Goal: Information Seeking & Learning: Learn about a topic

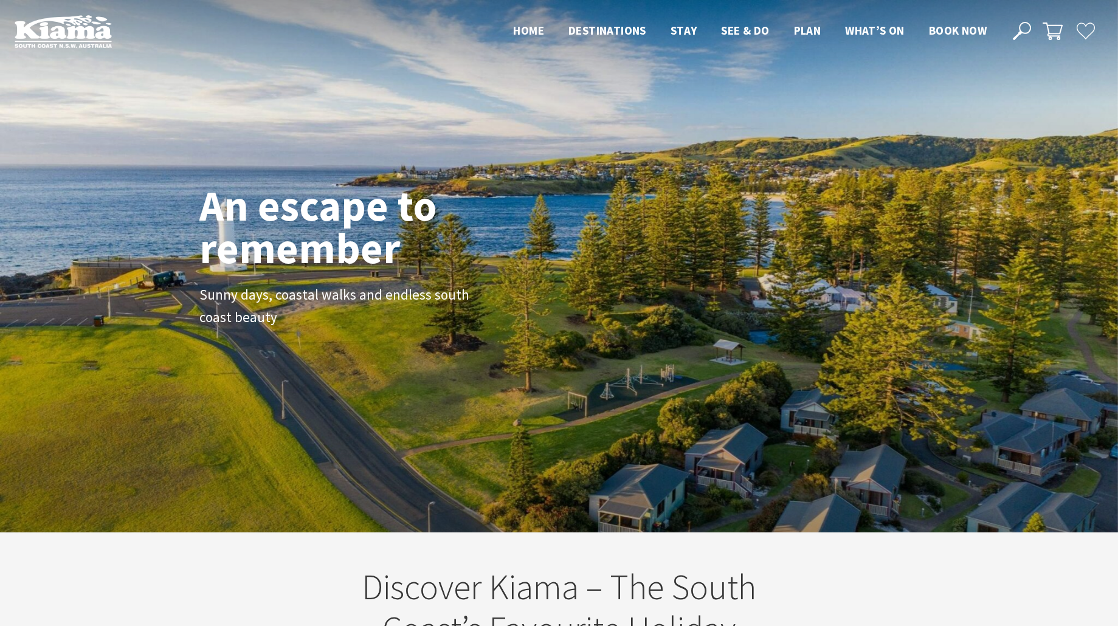
scroll to position [198, 1127]
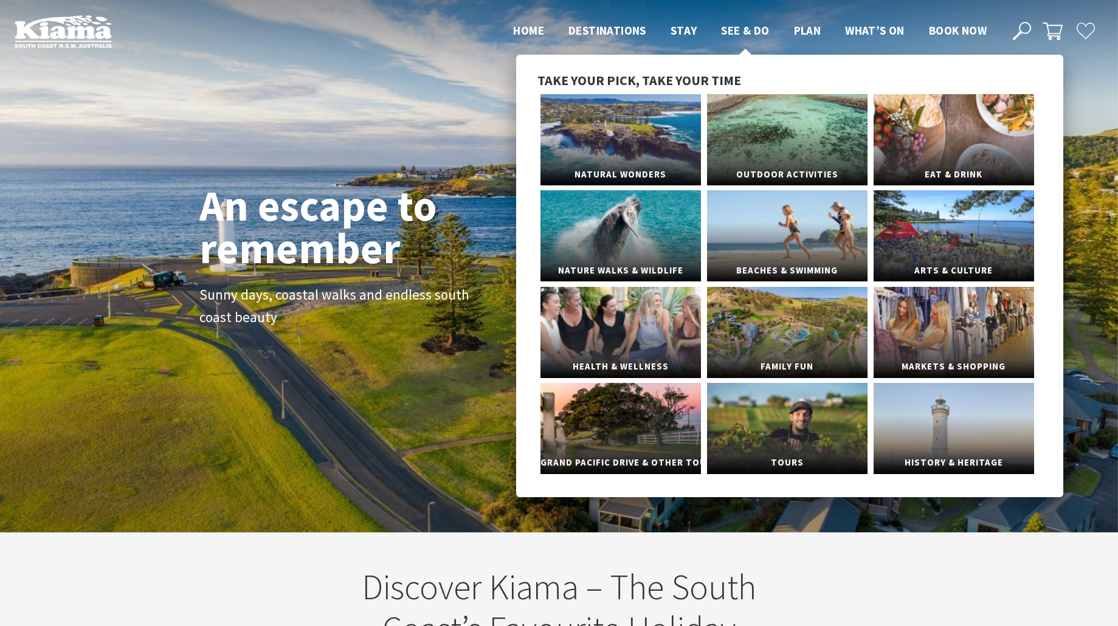
click at [738, 28] on span "See & Do" at bounding box center [745, 30] width 48 height 15
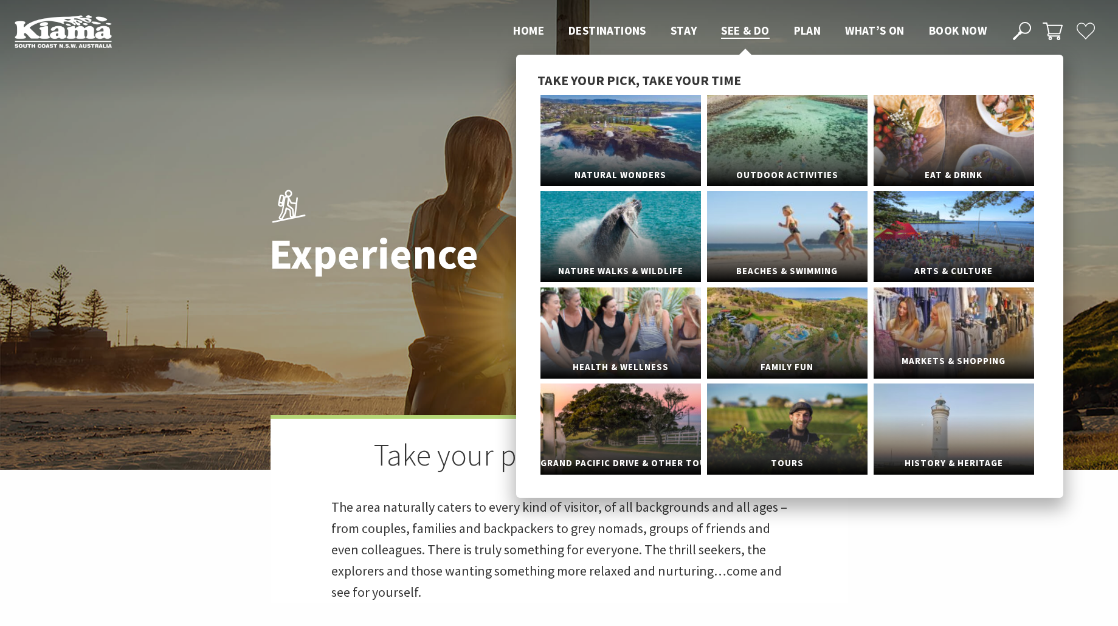
click at [970, 335] on link "Markets & Shopping" at bounding box center [954, 333] width 160 height 91
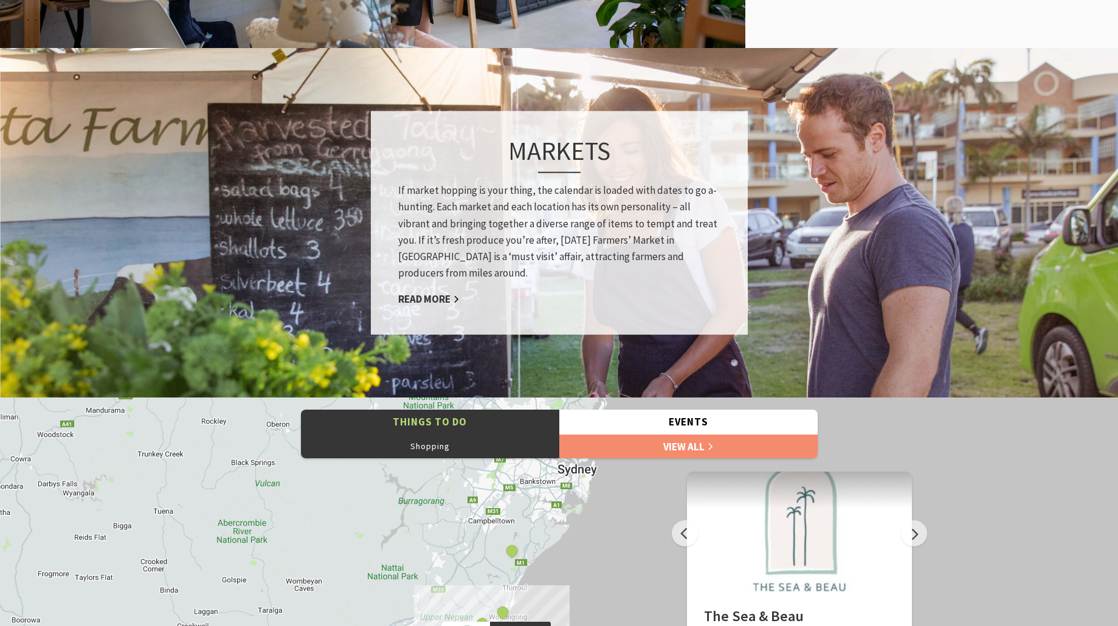
scroll to position [1155, 0]
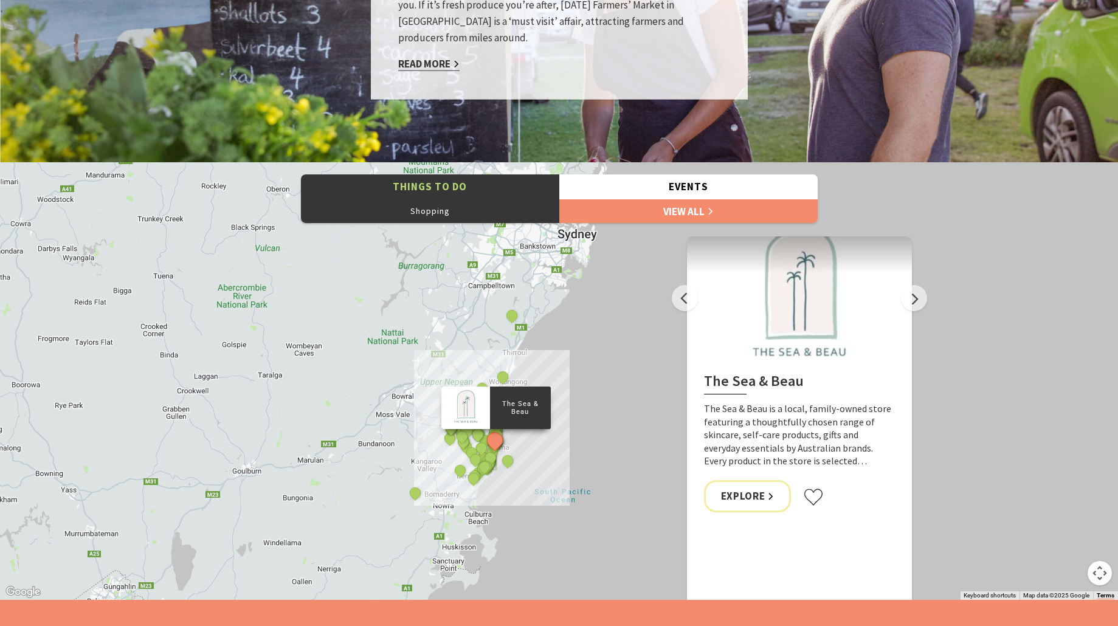
click at [430, 63] on link "Read More" at bounding box center [428, 64] width 61 height 14
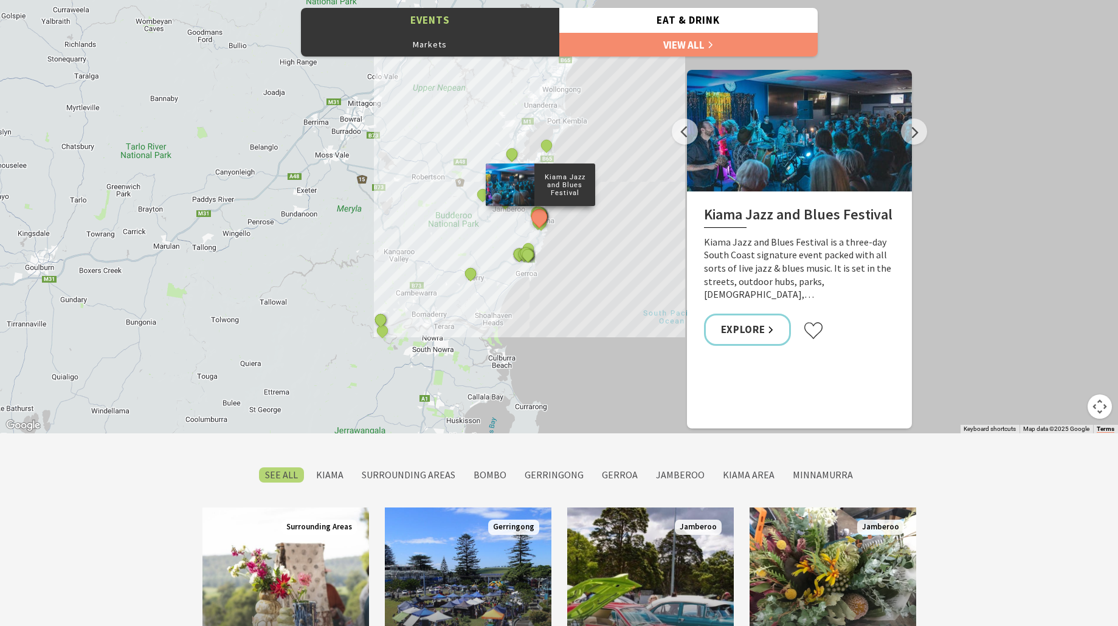
scroll to position [729, 0]
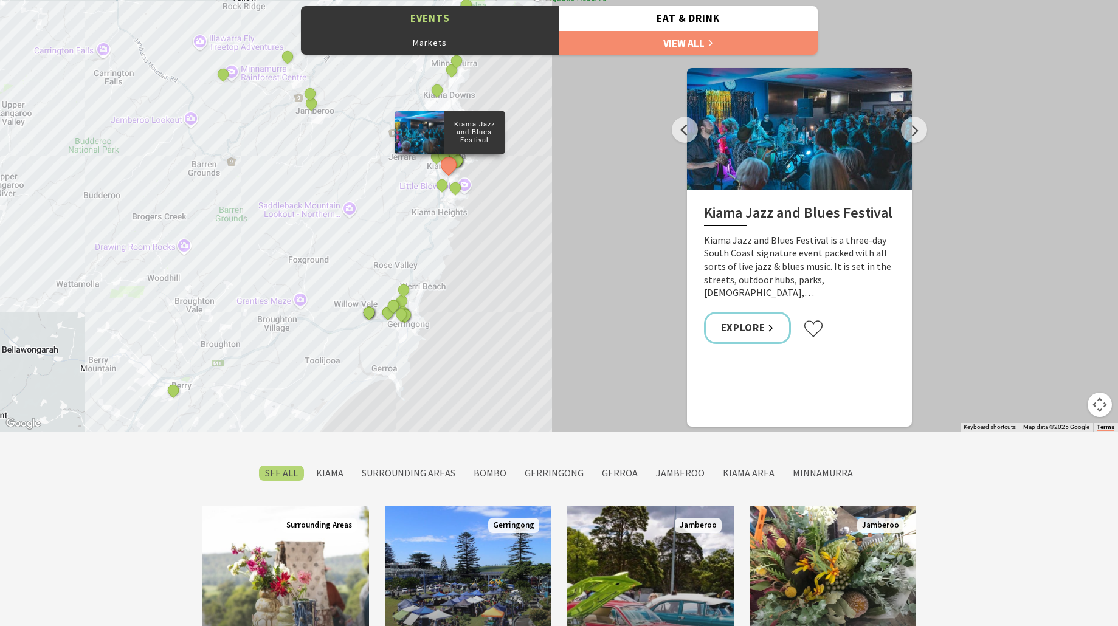
click at [523, 218] on div "Kiama Jazz and Blues Festival NDIS Accessible Adventure Program - NSW South Coa…" at bounding box center [559, 213] width 1118 height 438
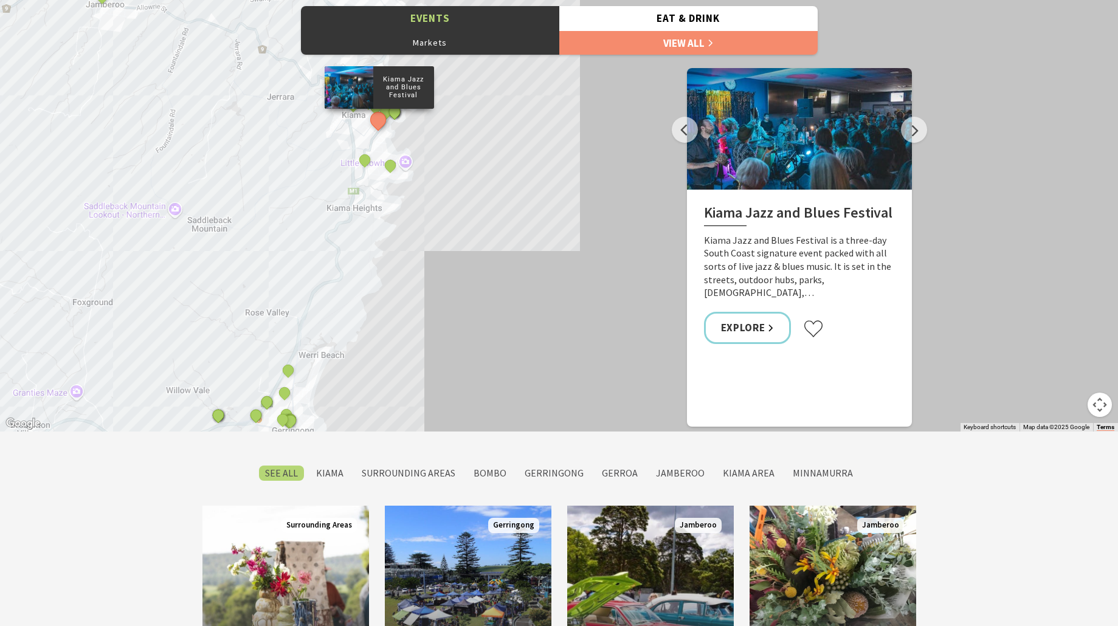
click at [456, 176] on div "Kiama Jazz and Blues Festival NDIS Accessible Adventure Program - NSW South Coa…" at bounding box center [559, 213] width 1118 height 438
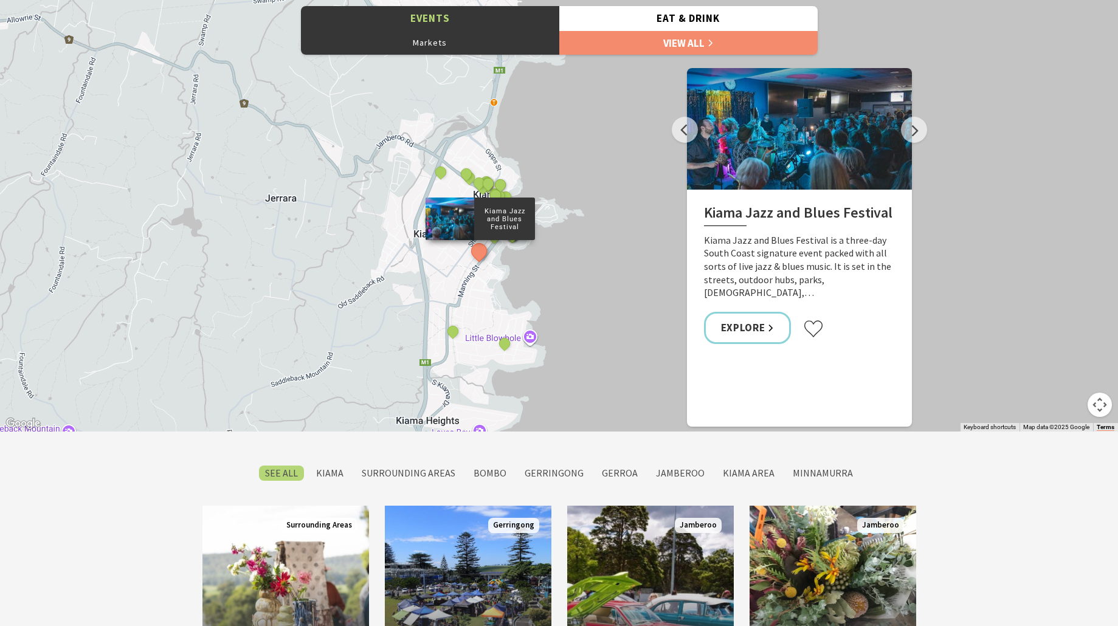
drag, startPoint x: 384, startPoint y: 150, endPoint x: 537, endPoint y: 293, distance: 209.9
click at [537, 293] on div "Kiama Jazz and Blues Festival NDIS Accessible Adventure Program - NSW South Coa…" at bounding box center [559, 213] width 1118 height 438
click at [907, 125] on button "Next" at bounding box center [914, 130] width 26 height 26
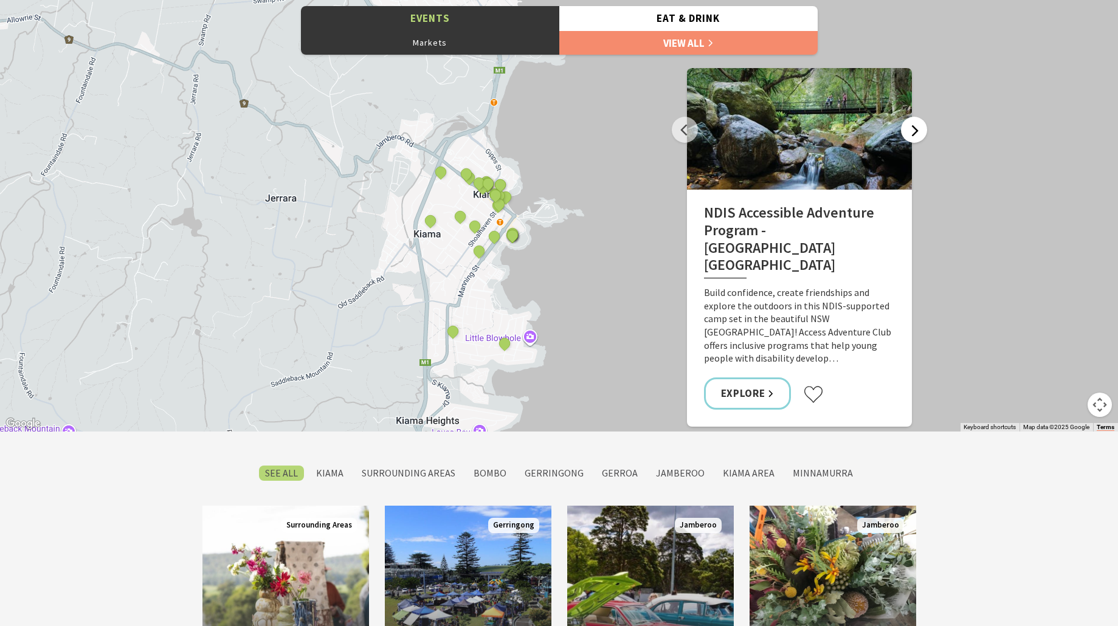
click at [907, 125] on button "Next" at bounding box center [914, 130] width 26 height 26
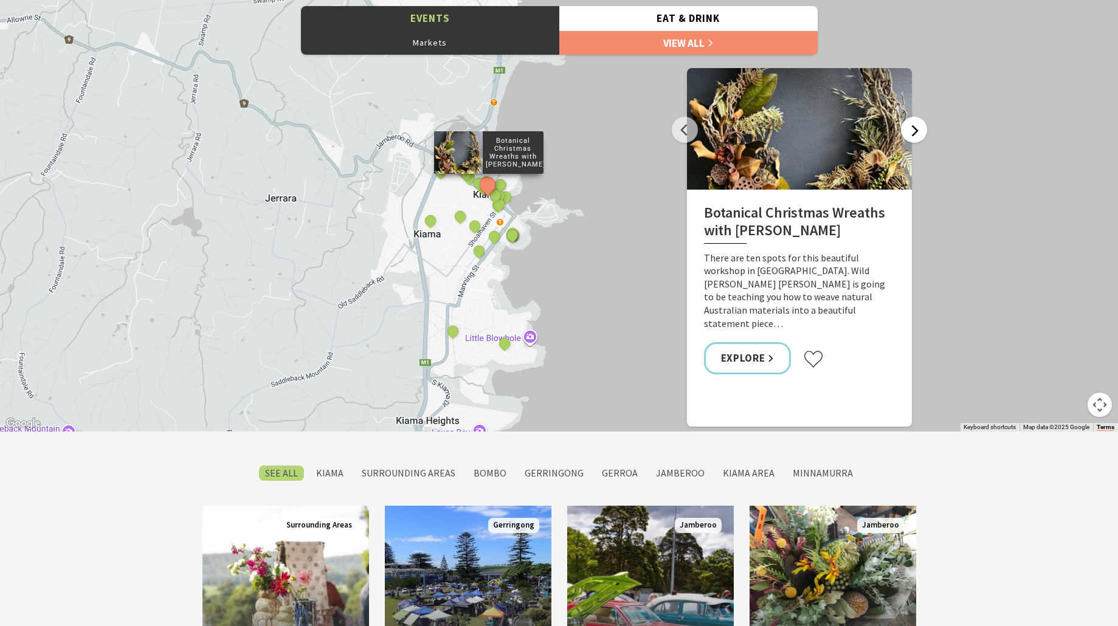
click at [907, 125] on button "Next" at bounding box center [914, 130] width 26 height 26
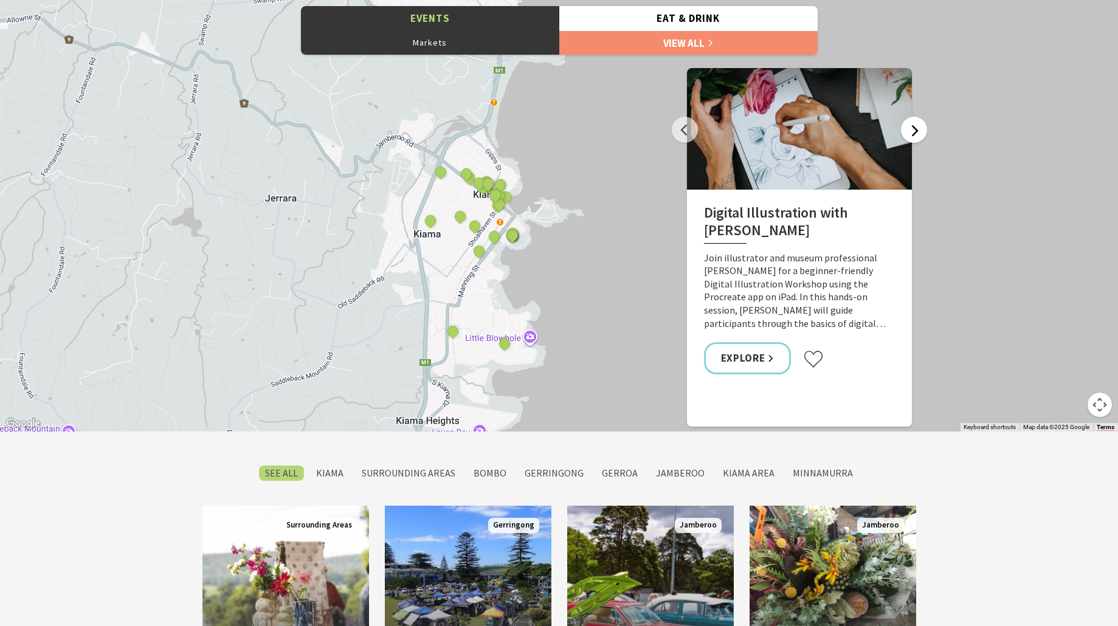
click at [907, 126] on button "Next" at bounding box center [914, 130] width 26 height 26
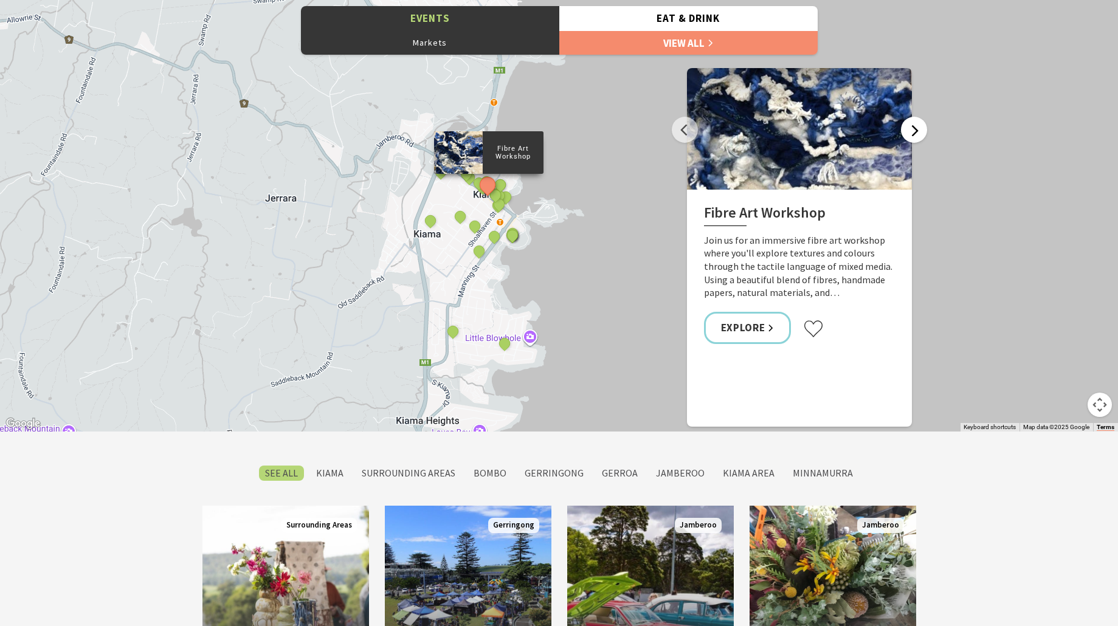
click at [907, 126] on button "Next" at bounding box center [914, 130] width 26 height 26
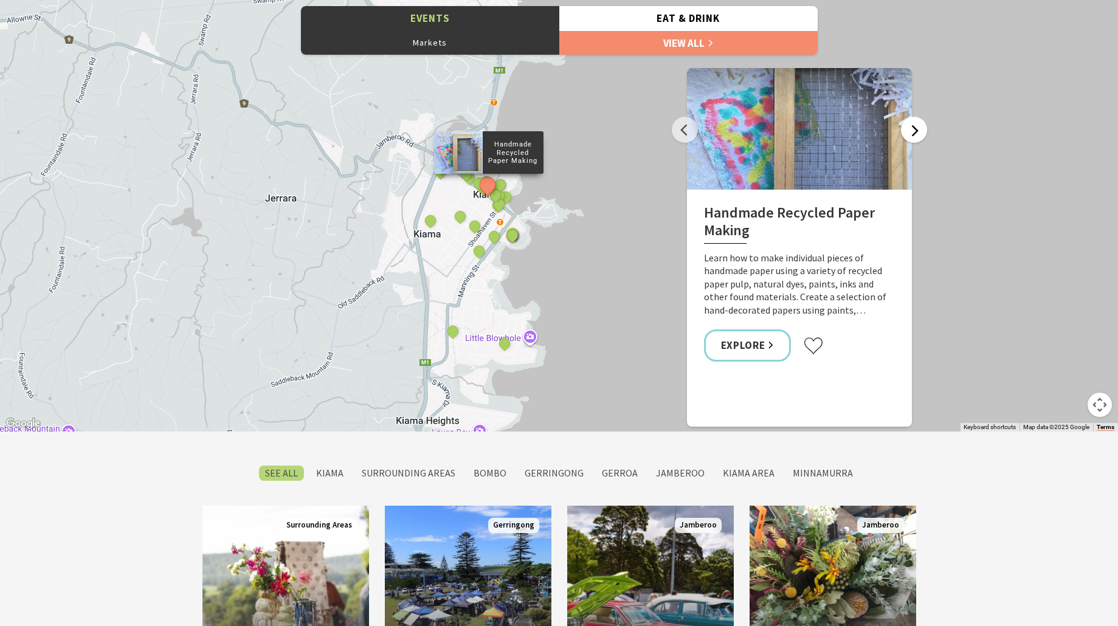
click at [907, 126] on button "Next" at bounding box center [914, 130] width 26 height 26
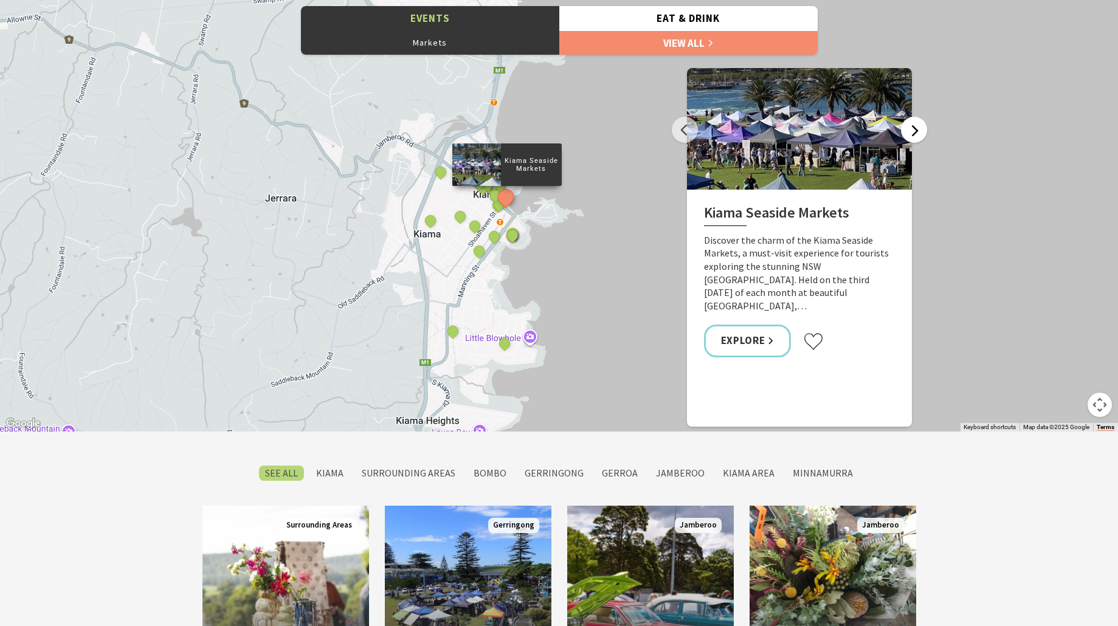
click at [907, 126] on button "Next" at bounding box center [914, 130] width 26 height 26
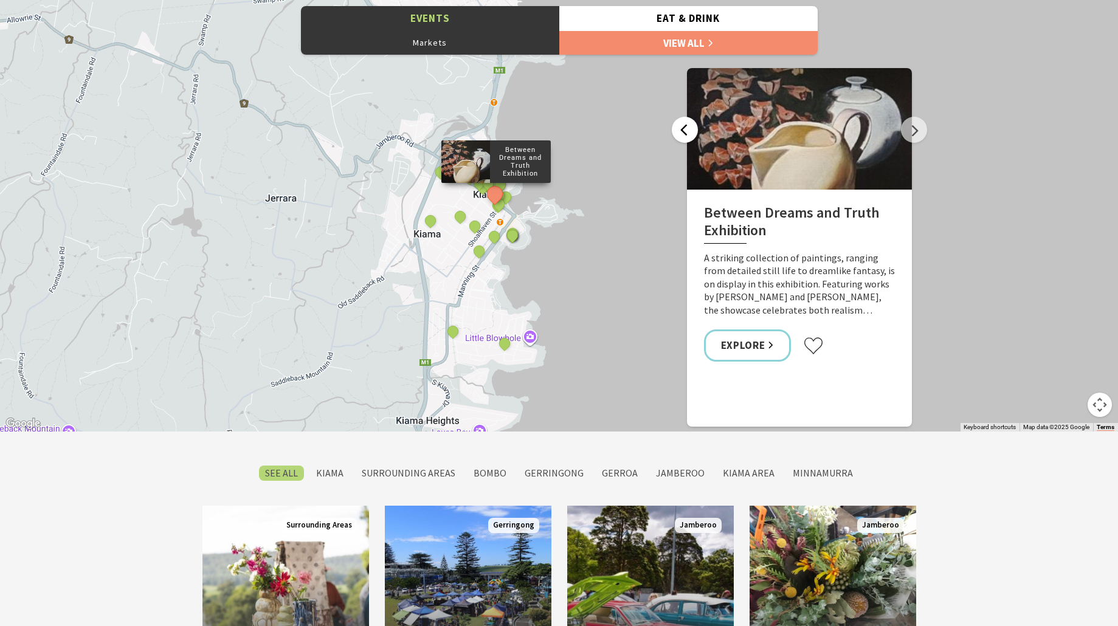
click at [692, 134] on button "Previous" at bounding box center [685, 130] width 26 height 26
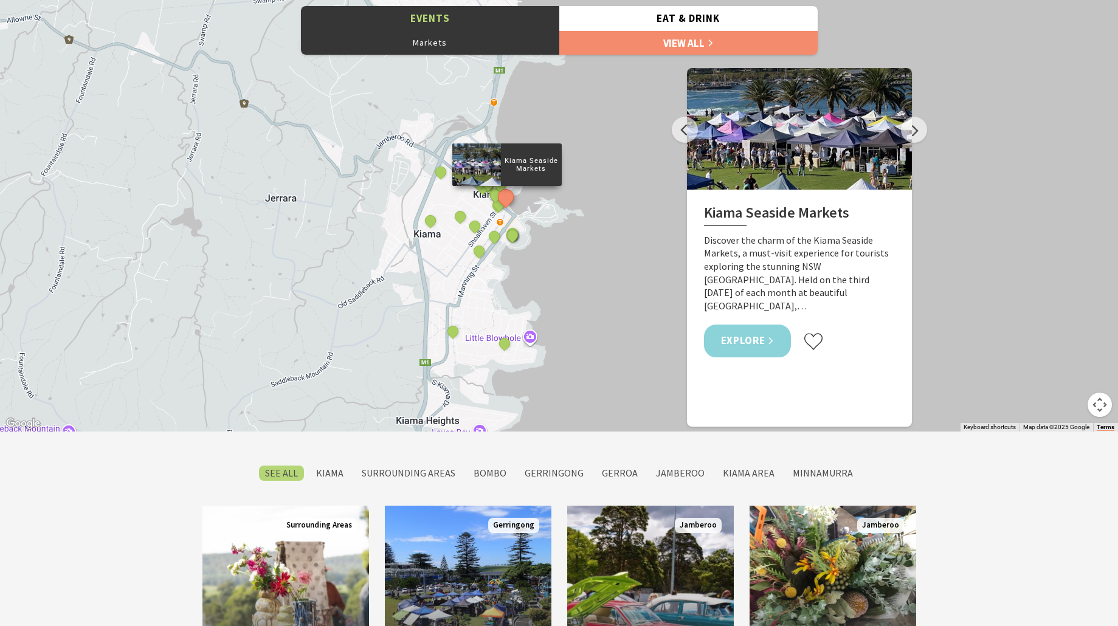
click at [737, 325] on link "Explore" at bounding box center [748, 341] width 88 height 32
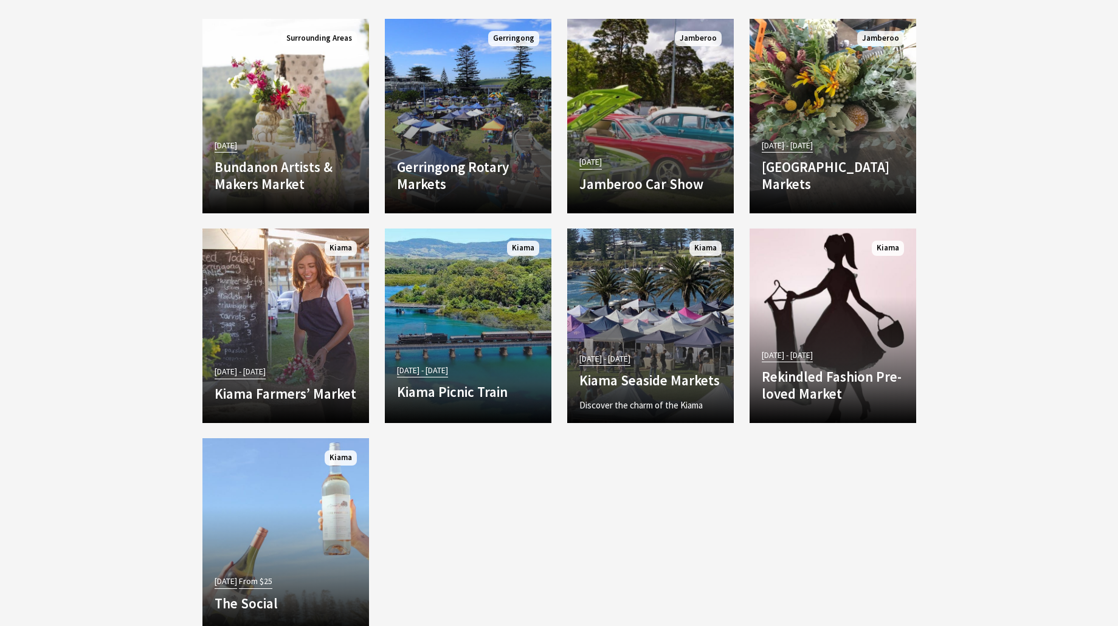
scroll to position [1216, 0]
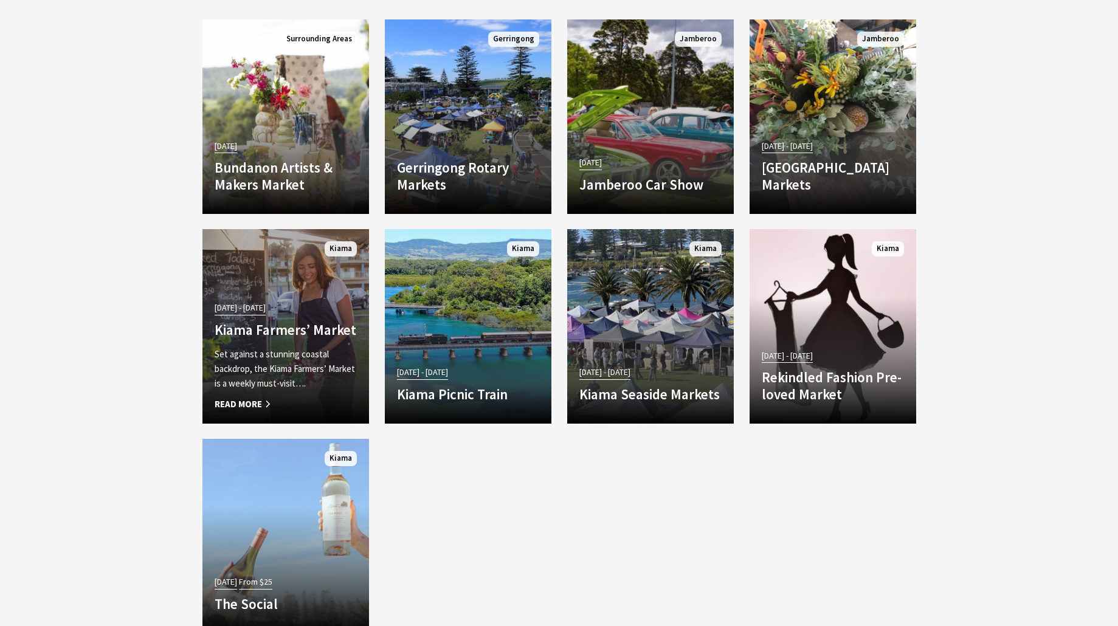
click at [280, 343] on div "14 May 25 - 01 Jul 26 Kiama Farmers’ Market Set against a stunning coastal back…" at bounding box center [285, 355] width 167 height 112
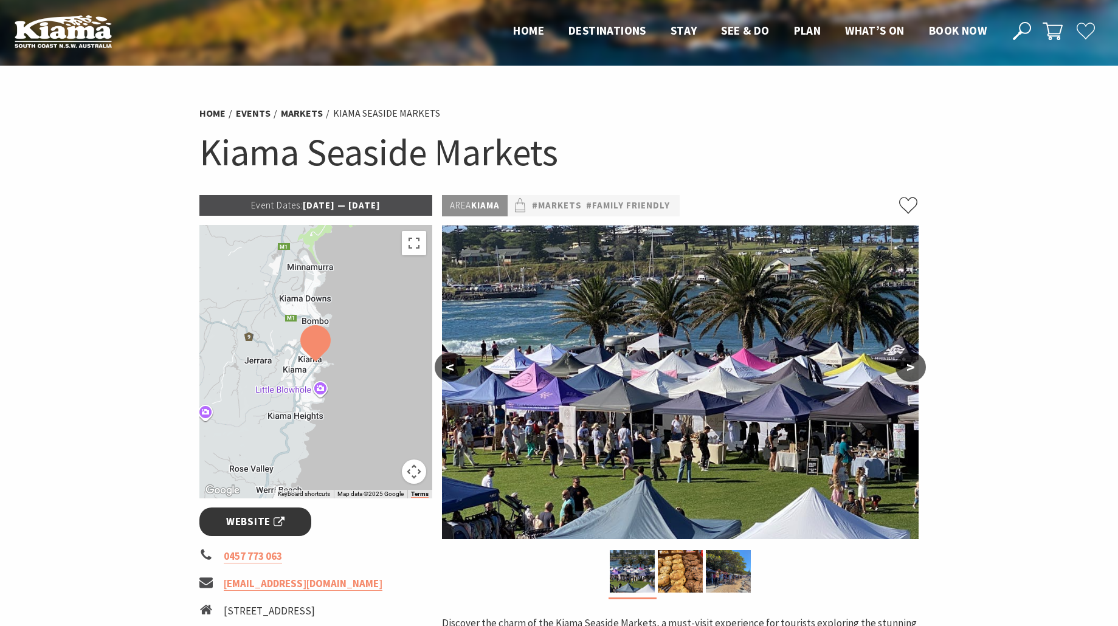
click at [257, 519] on span "Website" at bounding box center [255, 522] width 58 height 16
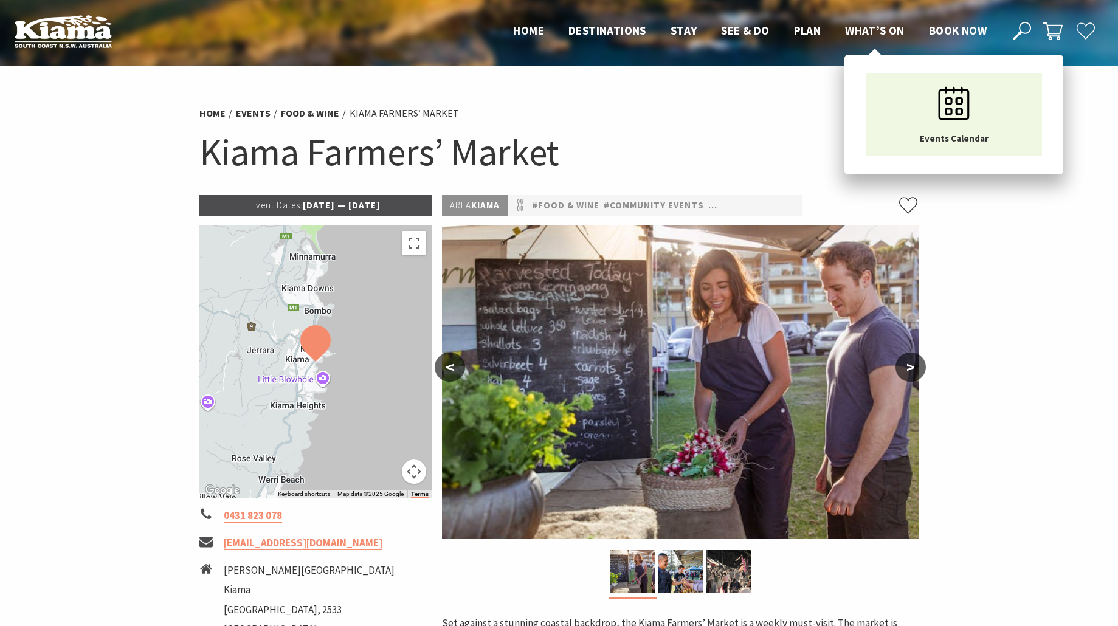
click at [872, 28] on span "What’s On" at bounding box center [875, 30] width 60 height 15
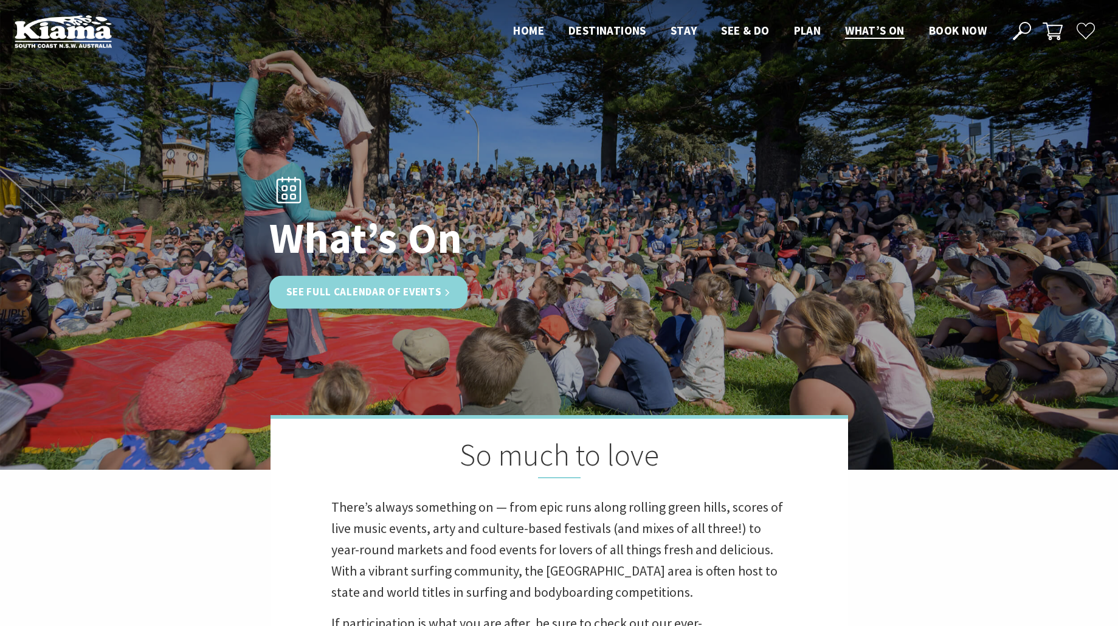
click at [363, 291] on link "See Full Calendar of Events" at bounding box center [368, 292] width 199 height 32
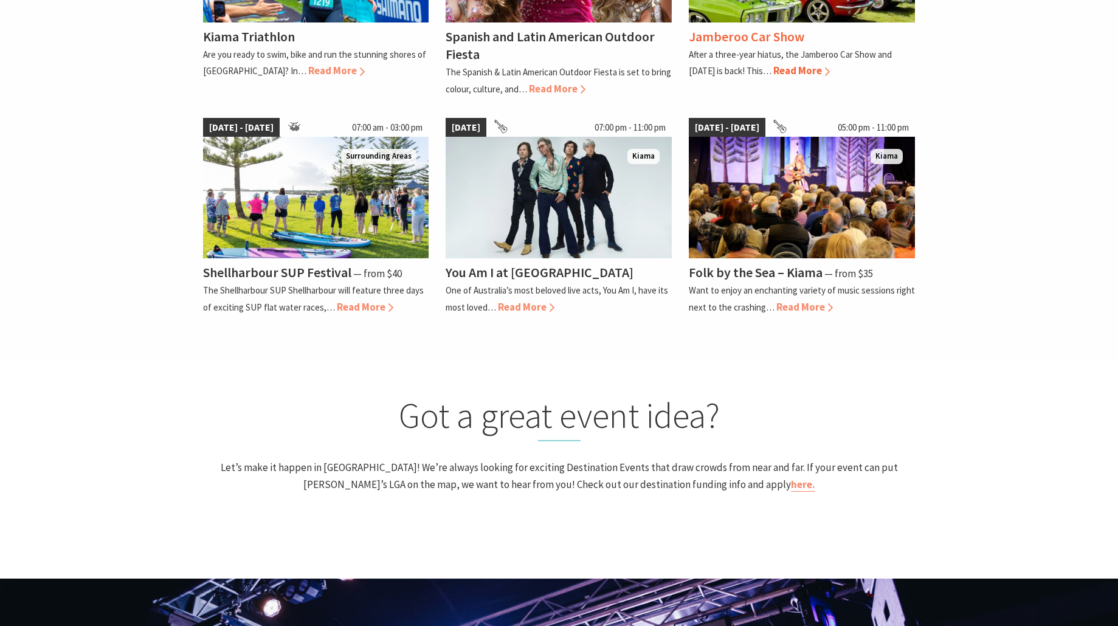
scroll to position [1094, 0]
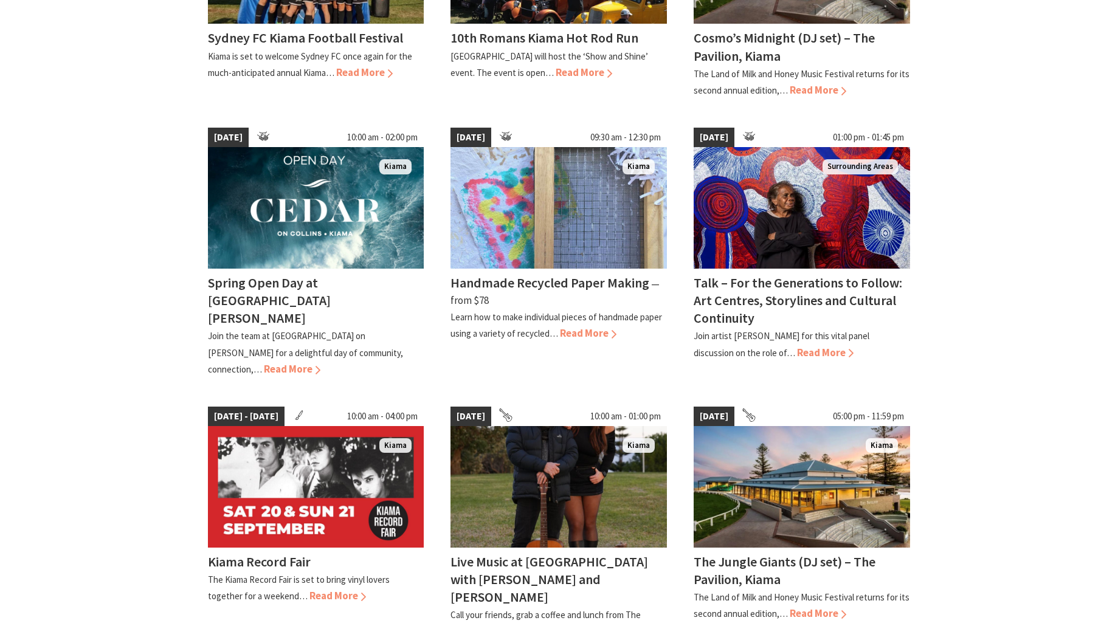
scroll to position [912, 0]
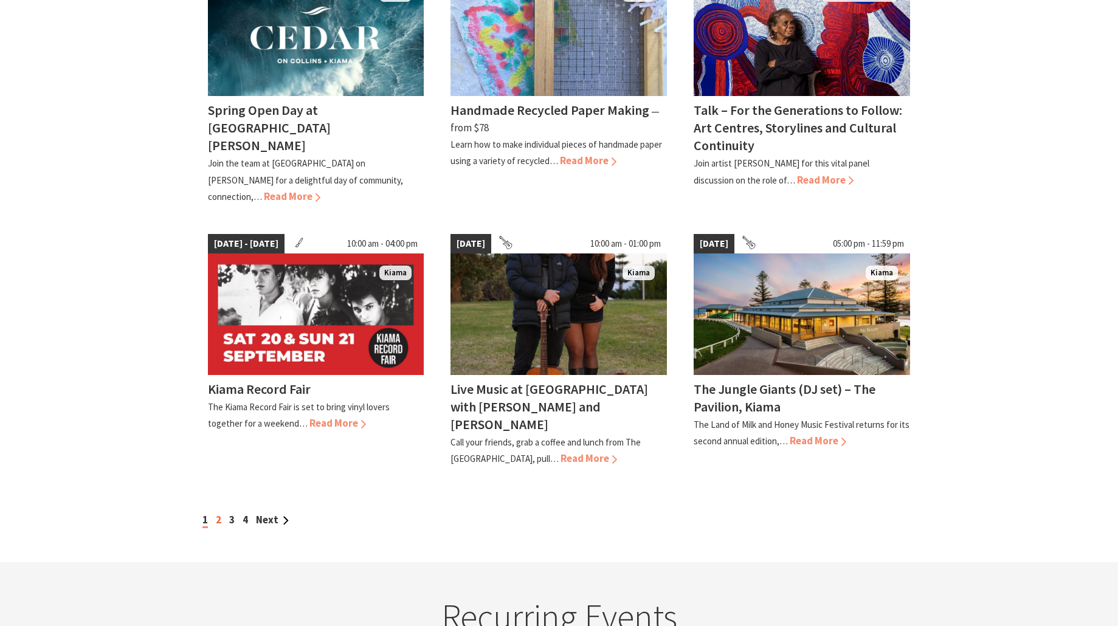
click at [217, 513] on link "2" at bounding box center [218, 519] width 5 height 13
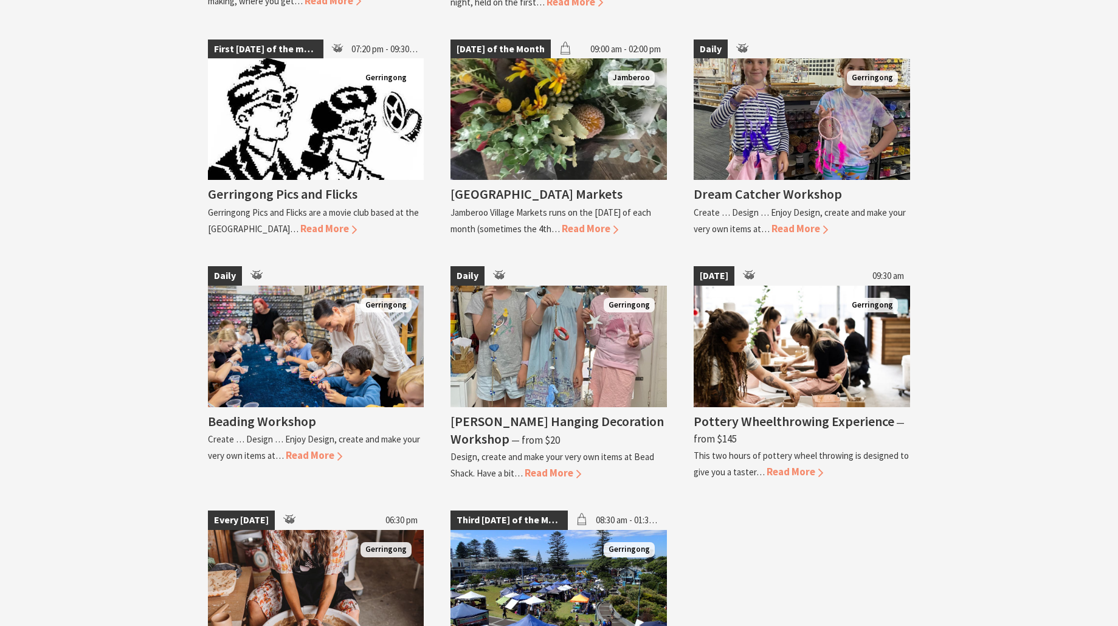
scroll to position [2492, 0]
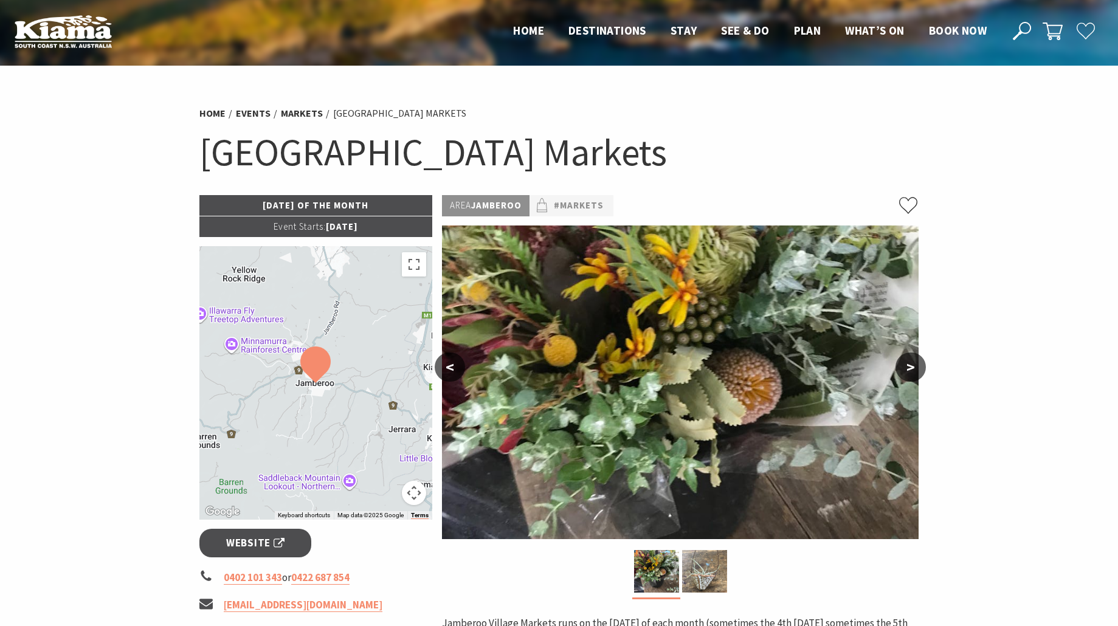
click at [376, 364] on div at bounding box center [315, 383] width 233 height 274
click at [337, 399] on div at bounding box center [315, 383] width 233 height 274
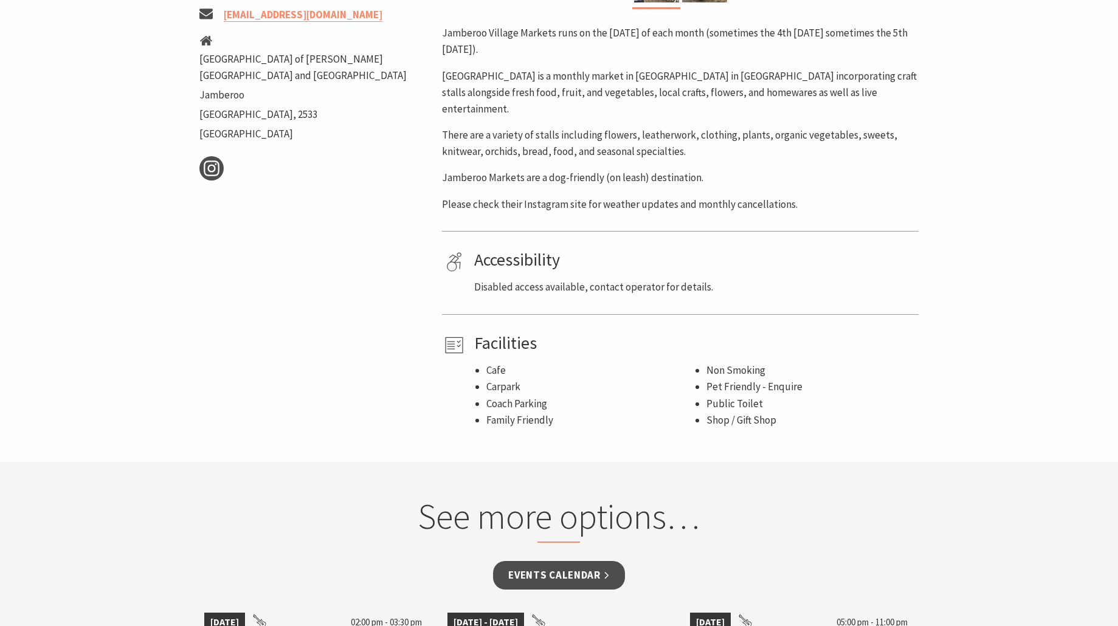
scroll to position [790, 0]
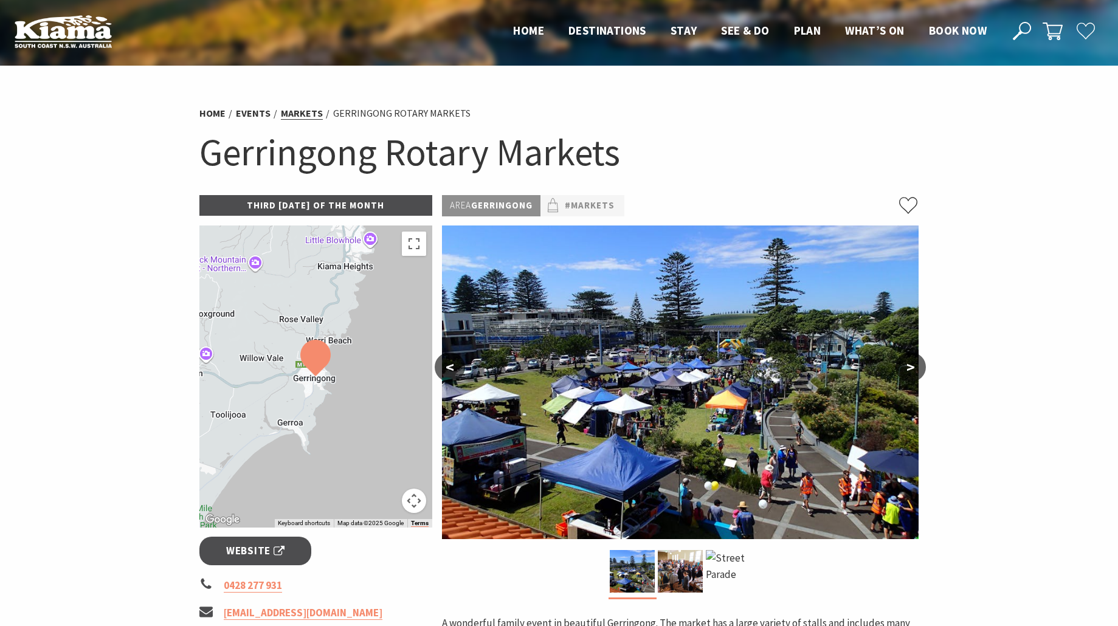
click at [296, 108] on link "Markets" at bounding box center [302, 113] width 42 height 13
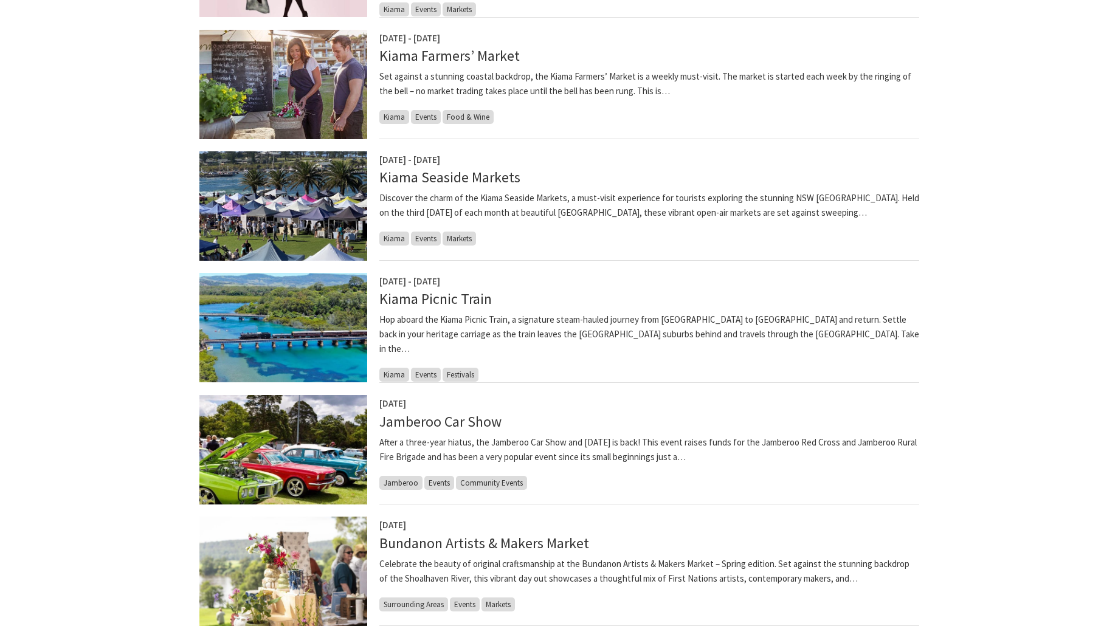
scroll to position [365, 0]
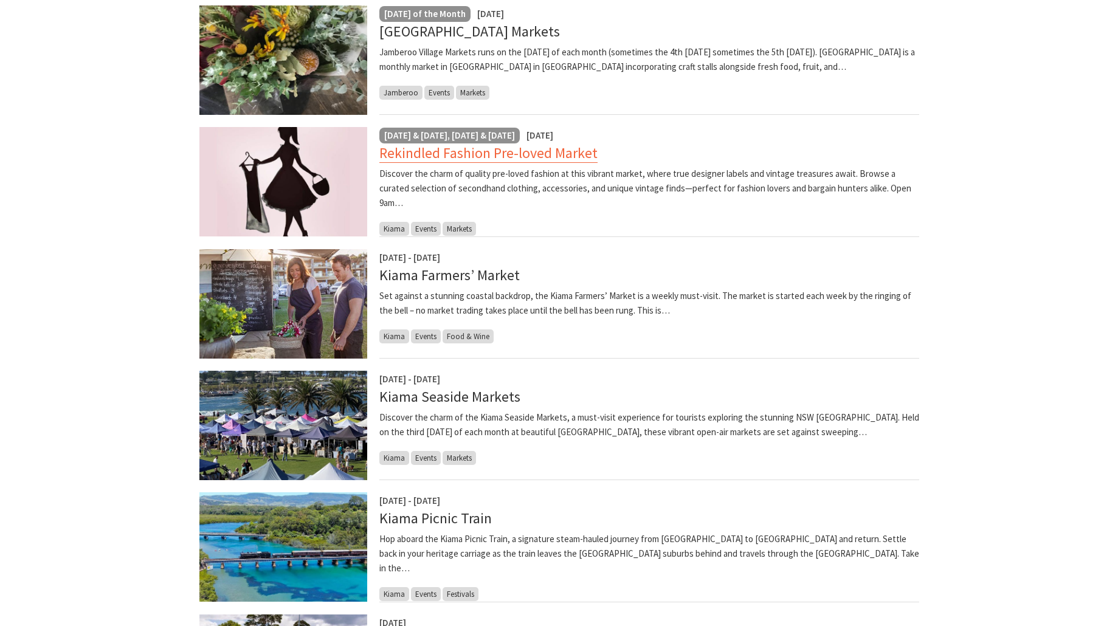
click at [455, 156] on link "Rekindled Fashion Pre-loved Market" at bounding box center [488, 152] width 218 height 19
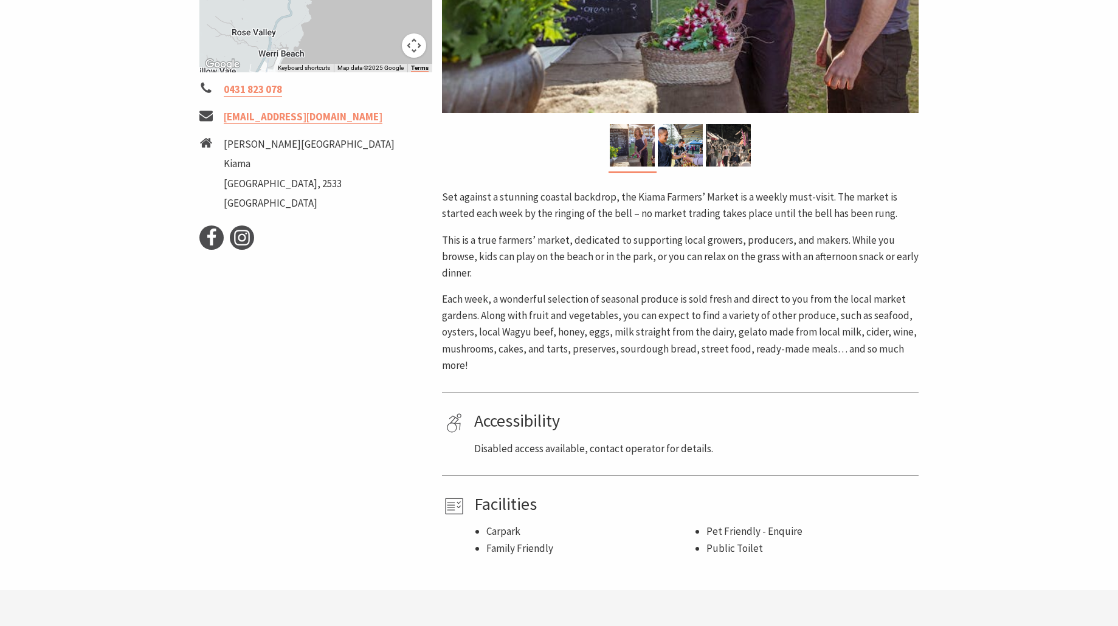
scroll to position [426, 0]
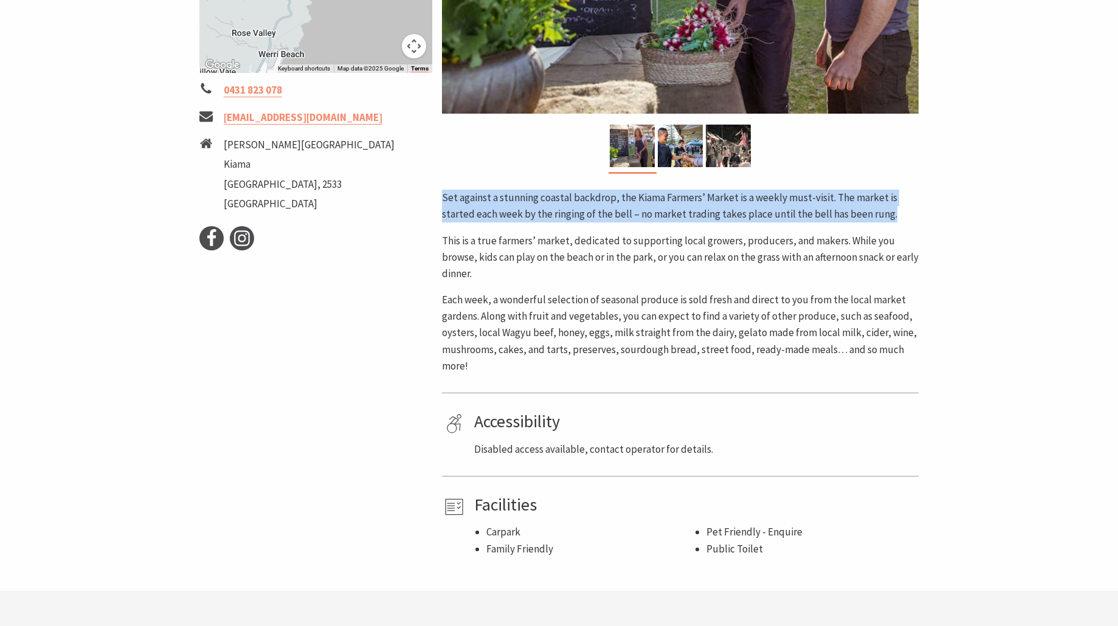
drag, startPoint x: 445, startPoint y: 191, endPoint x: 915, endPoint y: 217, distance: 470.6
click at [915, 217] on p "Set against a stunning coastal backdrop, the Kiama Farmers’ Market is a weekly …" at bounding box center [680, 206] width 477 height 33
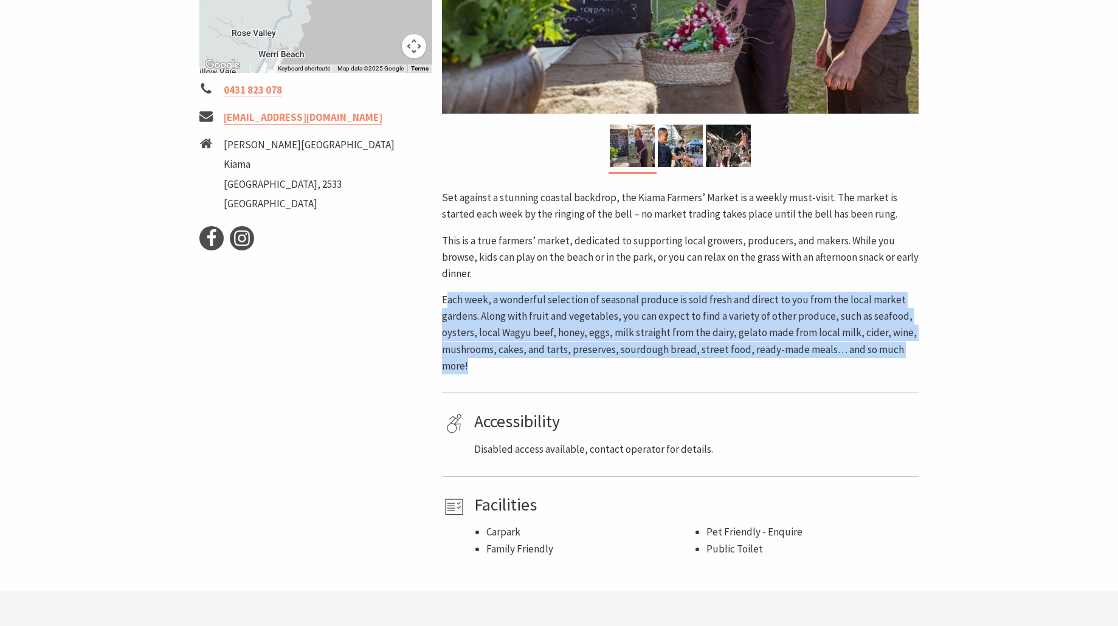
drag, startPoint x: 445, startPoint y: 294, endPoint x: 935, endPoint y: 369, distance: 495.6
click at [939, 370] on section "Home Events Food & Wine Kiama Farmers’ Market Kiama Farmers’ Market Event Dates…" at bounding box center [559, 115] width 1118 height 951
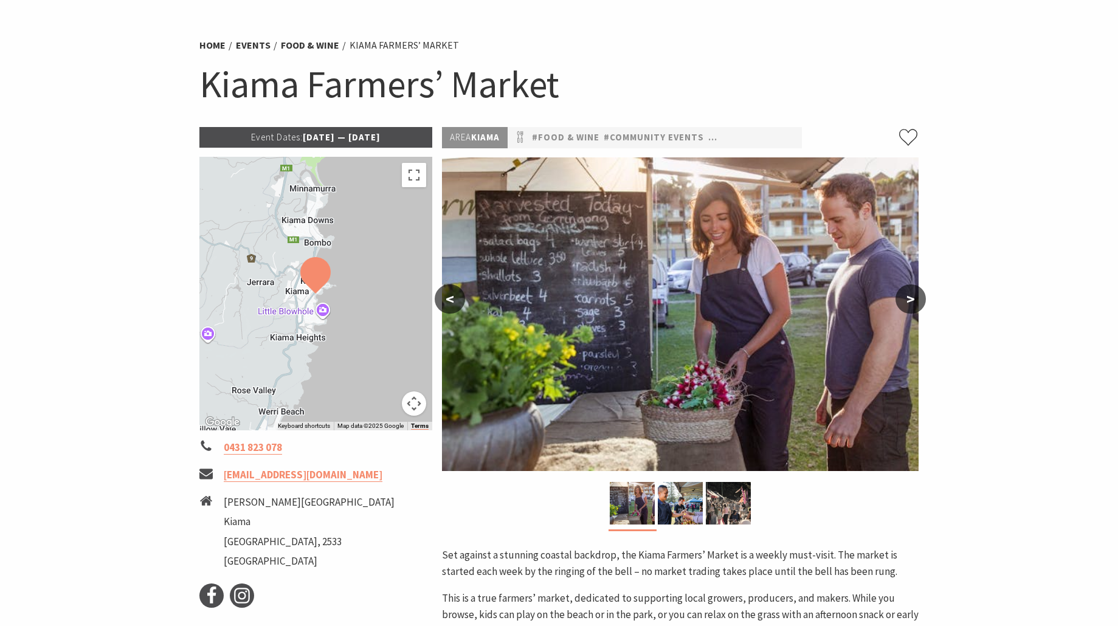
scroll to position [61, 0]
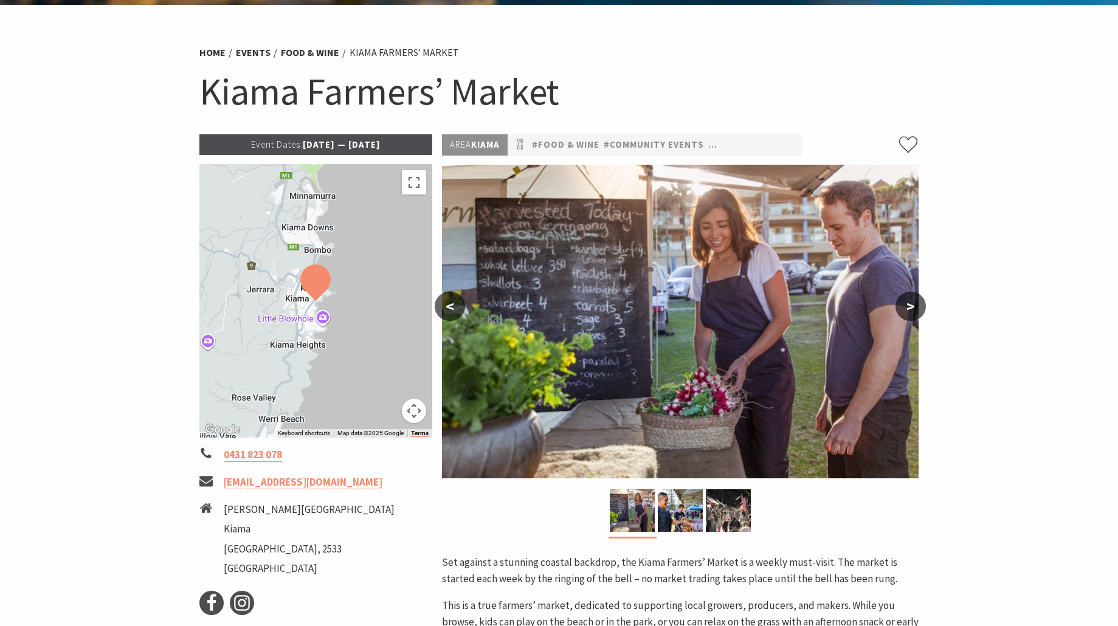
click at [909, 306] on button ">" at bounding box center [910, 306] width 30 height 29
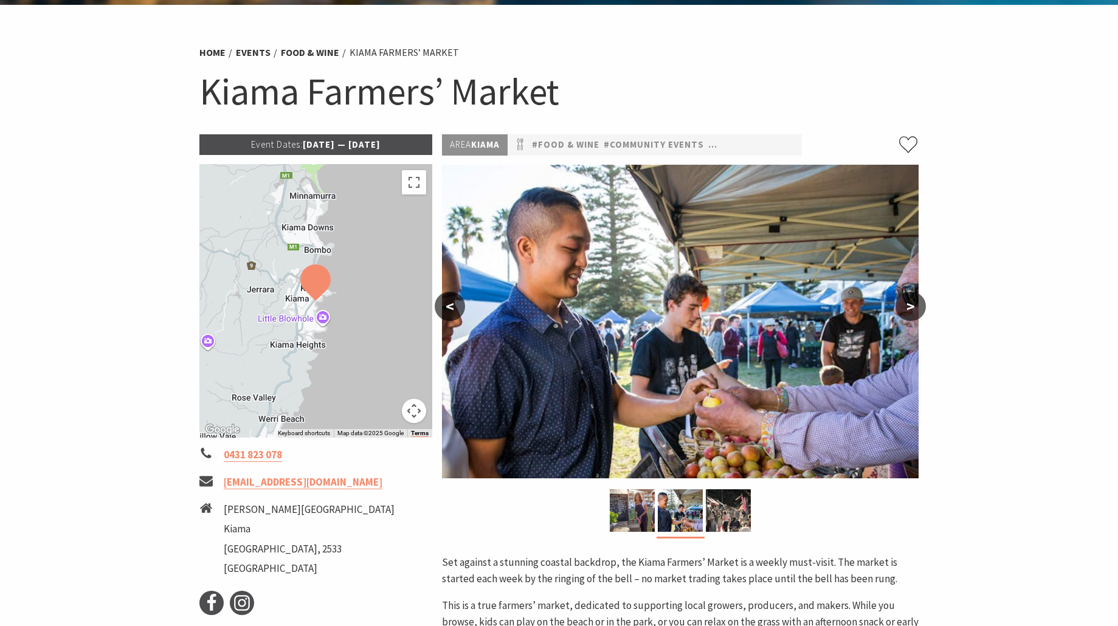
click at [908, 304] on button ">" at bounding box center [910, 306] width 30 height 29
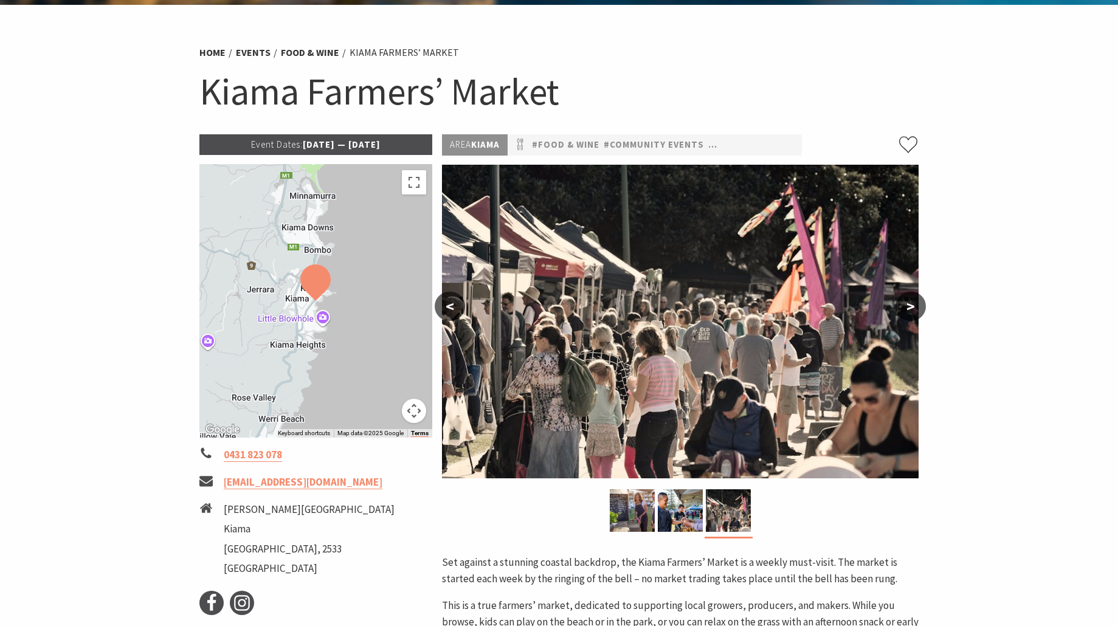
click at [908, 304] on button ">" at bounding box center [910, 306] width 30 height 29
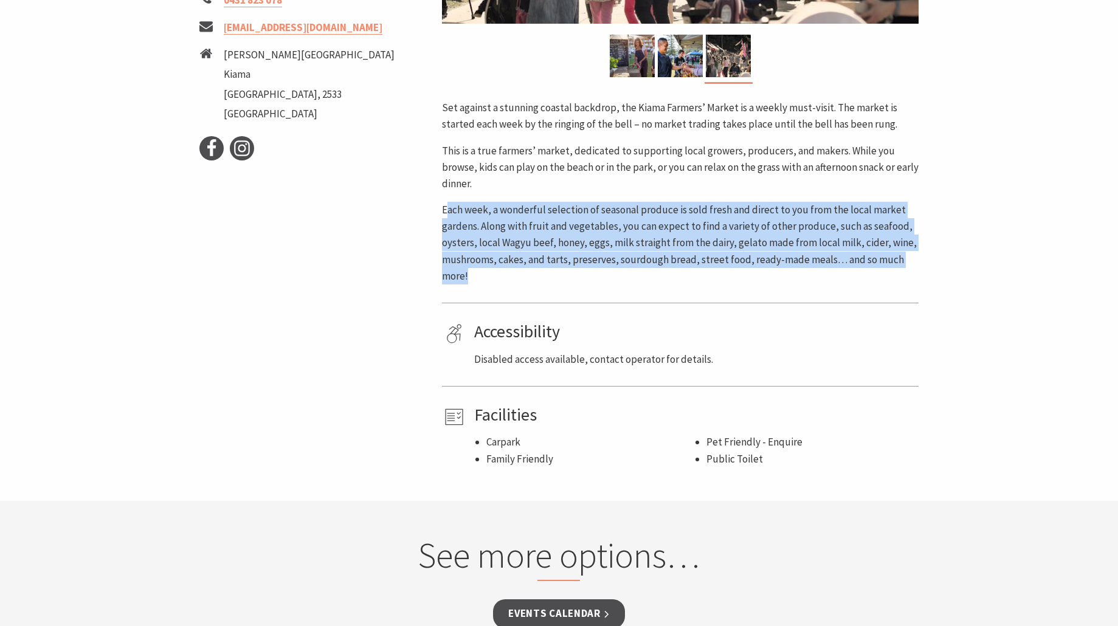
scroll to position [547, 0]
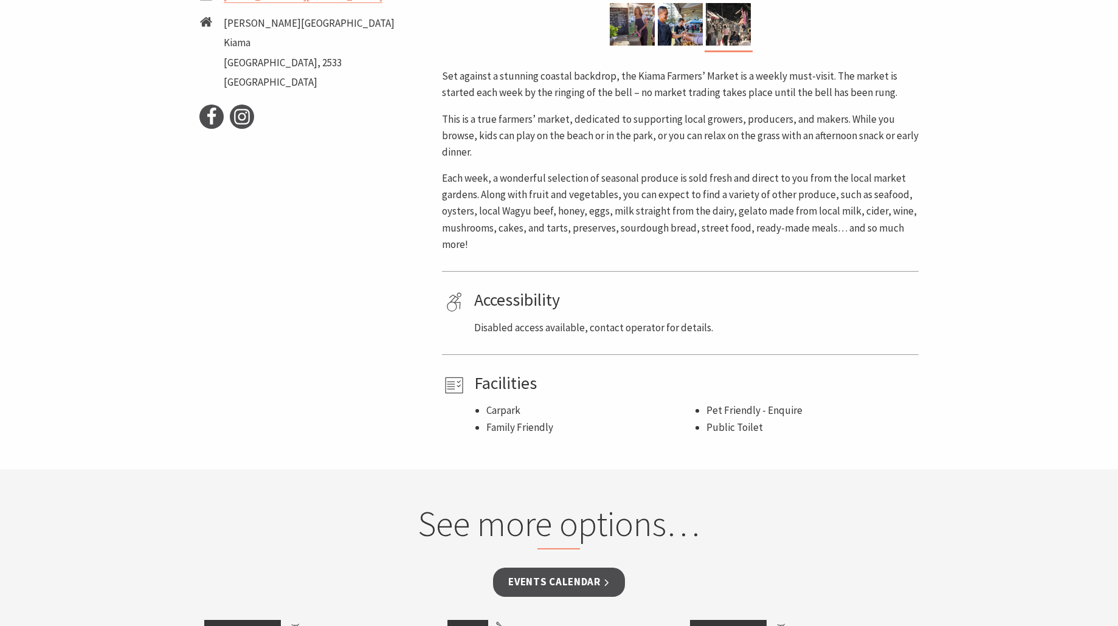
click at [754, 284] on div "Area [GEOGRAPHIC_DATA] #Food & Wine #Community Events #Family Friendly #Markets…" at bounding box center [680, 42] width 486 height 788
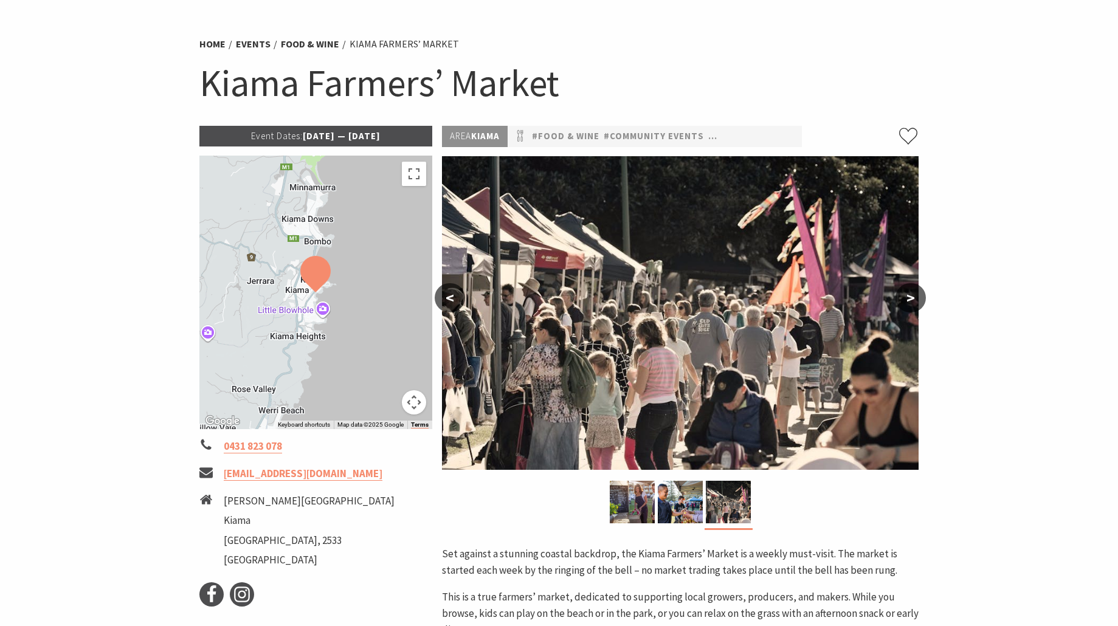
scroll to position [0, 0]
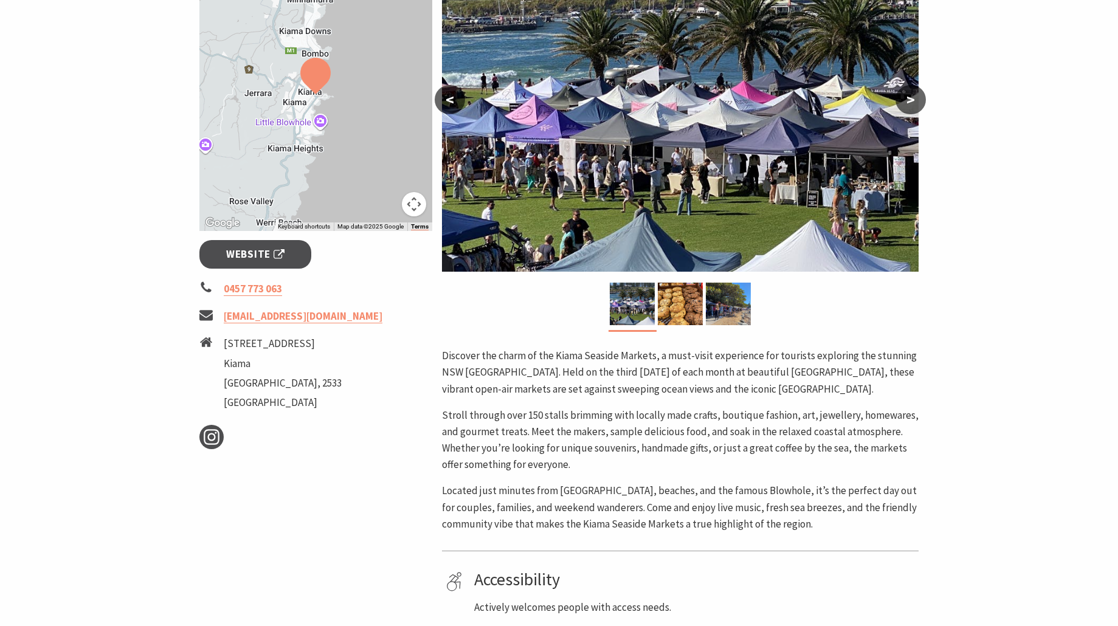
scroll to position [304, 0]
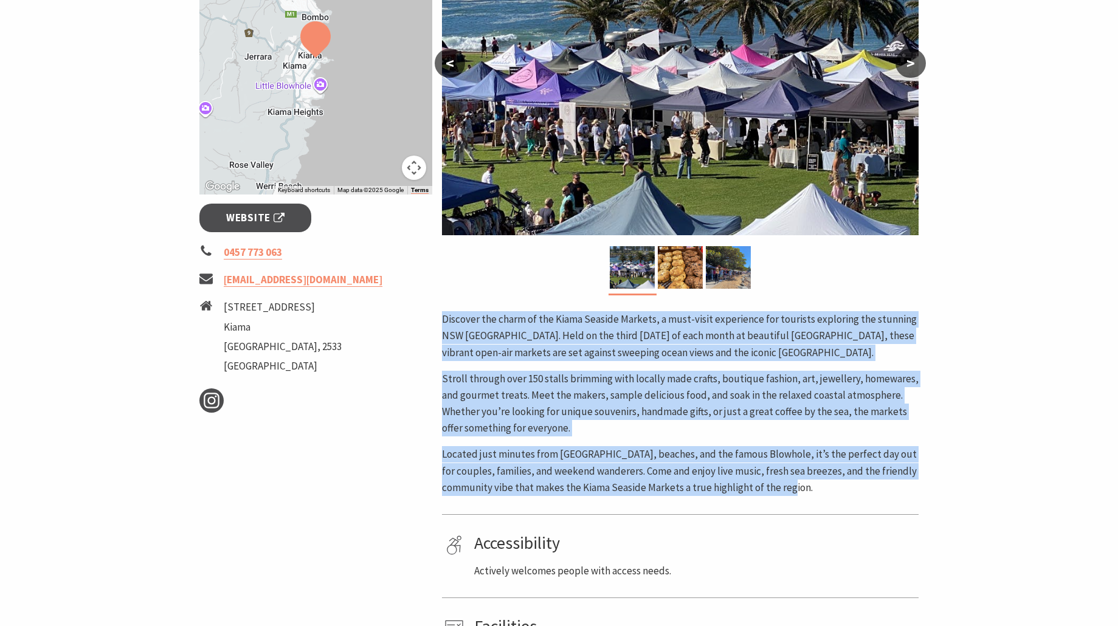
drag, startPoint x: 442, startPoint y: 320, endPoint x: 851, endPoint y: 490, distance: 443.1
click at [851, 490] on div "Discover the charm of the Kiama Seaside Markets, a must-visit experience for to…" at bounding box center [680, 403] width 477 height 185
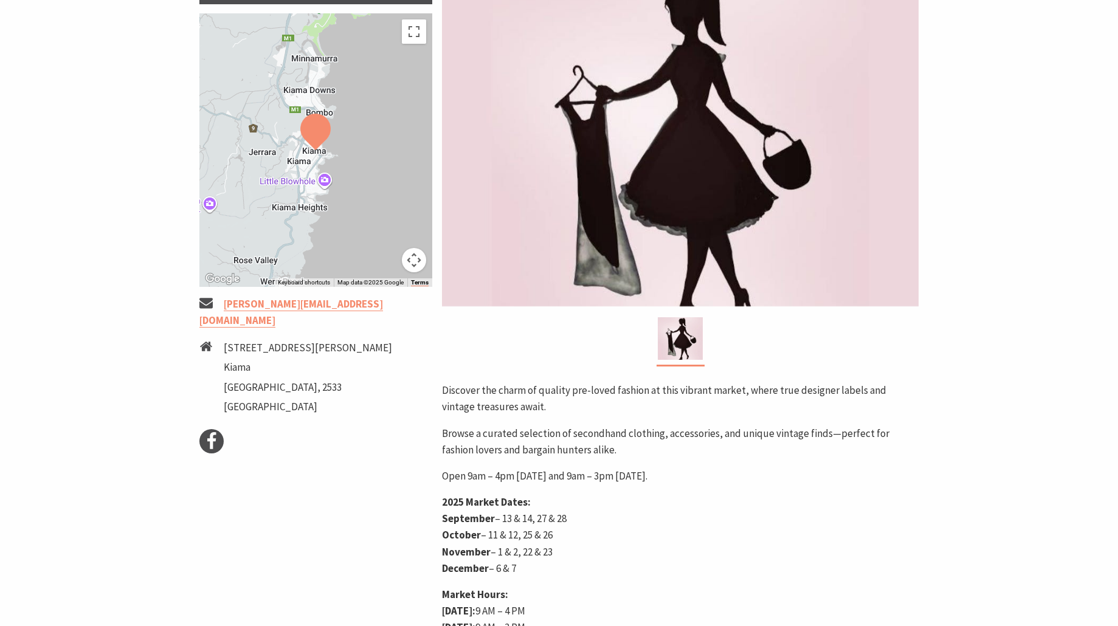
scroll to position [486, 0]
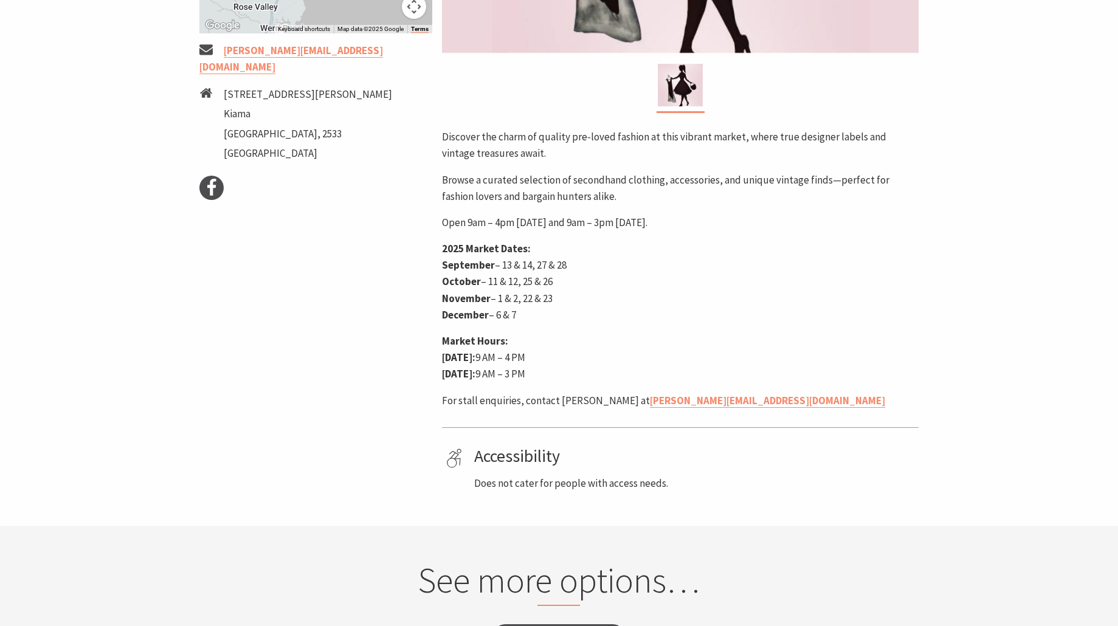
drag, startPoint x: 452, startPoint y: 259, endPoint x: 582, endPoint y: 266, distance: 130.9
click at [582, 266] on p "2025 Market Dates: September – 13 & 14, 27 & 28 October – 11 & 12, 25 & 26 Nove…" at bounding box center [680, 282] width 477 height 83
drag, startPoint x: 627, startPoint y: 269, endPoint x: 622, endPoint y: 255, distance: 14.8
click at [627, 269] on p "2025 Market Dates: September – 13 & 14, 27 & 28 October – 11 & 12, 25 & 26 Nove…" at bounding box center [680, 282] width 477 height 83
